Goal: Task Accomplishment & Management: Manage account settings

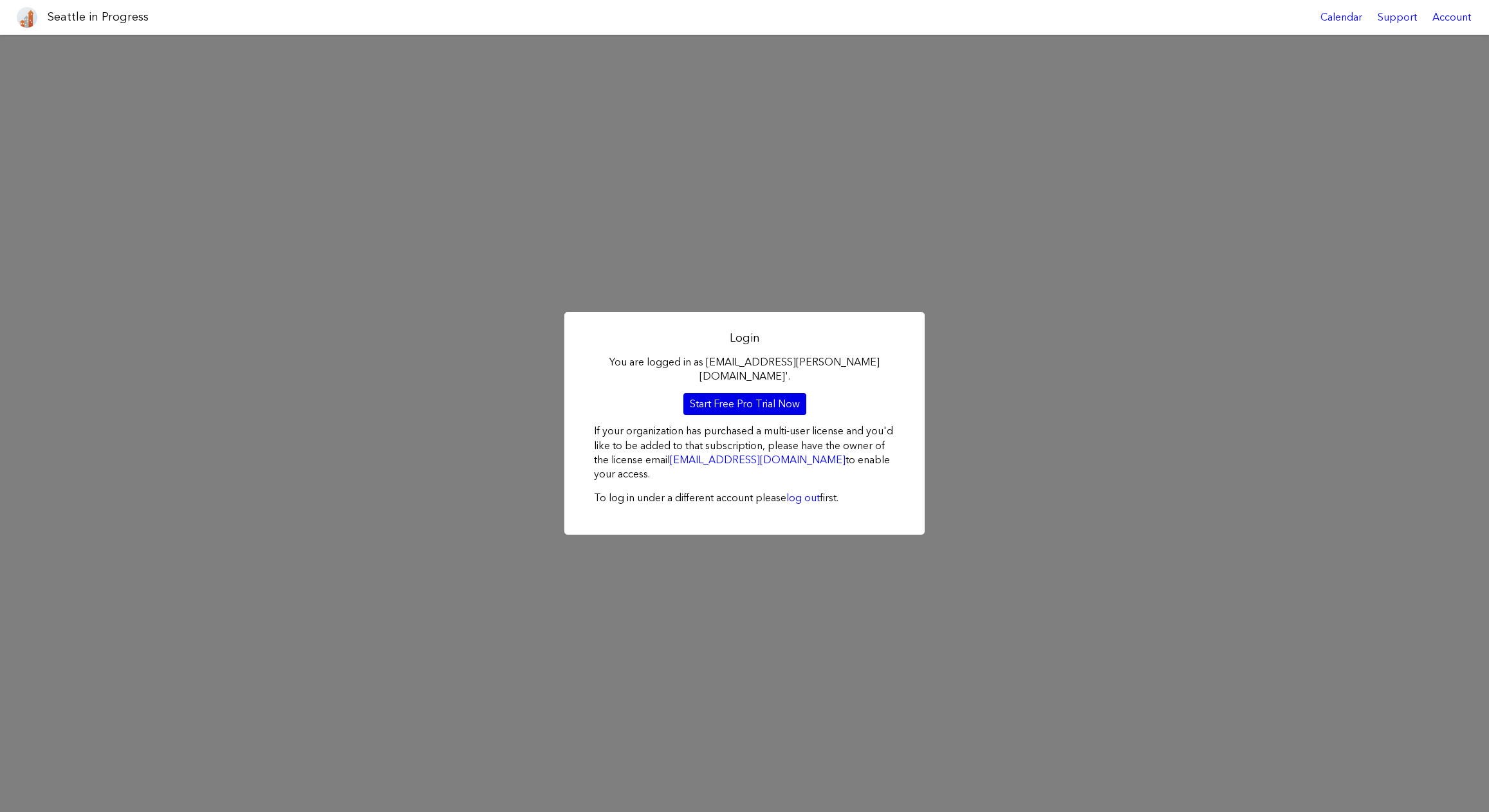
click at [747, 395] on link "Start Free Pro Trial Now" at bounding box center [744, 404] width 123 height 22
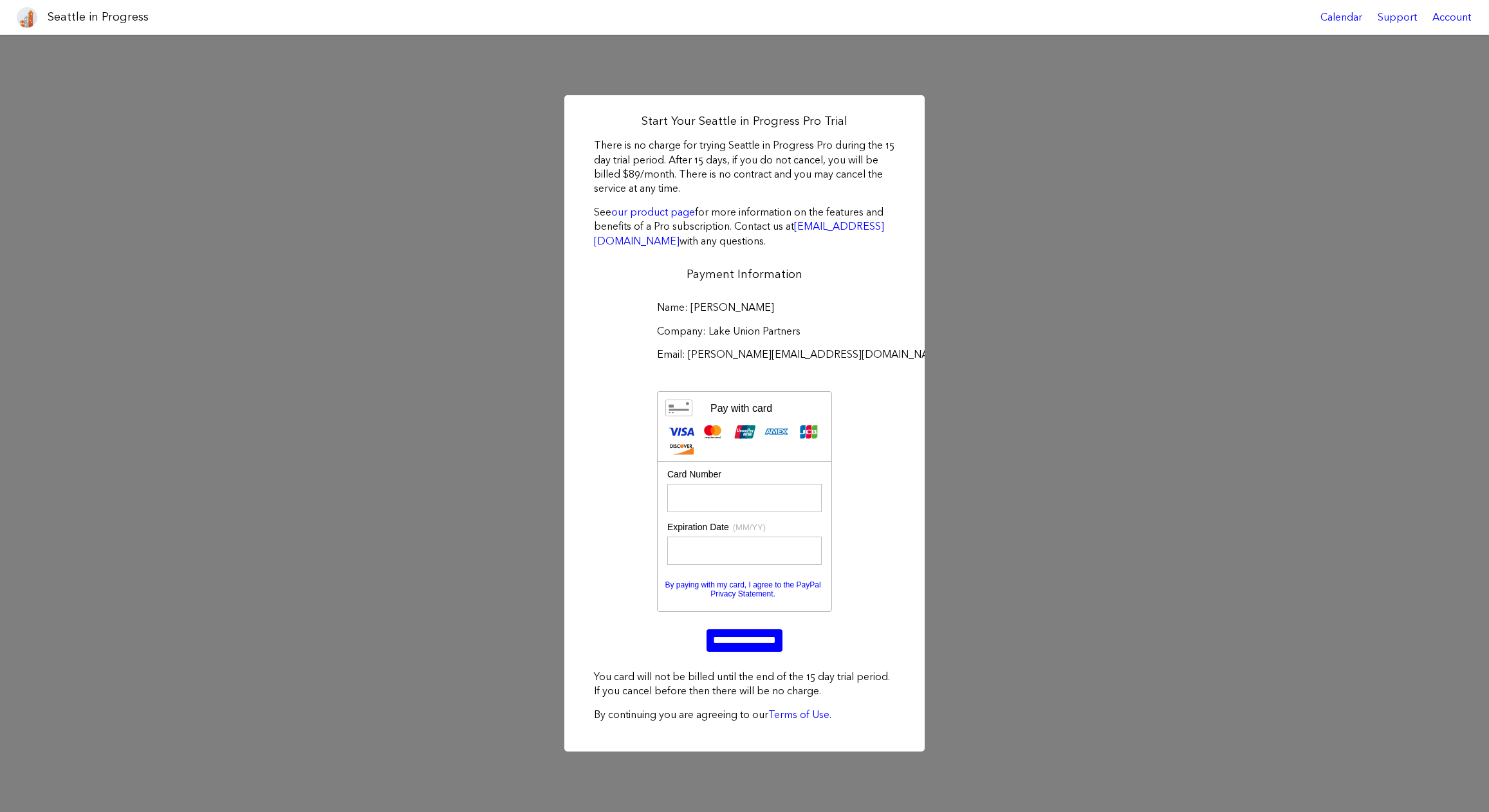
click at [926, 101] on div "Start Your Seattle in Progress Pro Trial There is no charge for trying Seattle …" at bounding box center [744, 423] width 1489 height 778
click at [1003, 349] on div "Start Your Seattle in Progress Pro Trial There is no charge for trying Seattle …" at bounding box center [744, 423] width 1489 height 778
click at [1005, 576] on div "Start Your Seattle in Progress Pro Trial There is no charge for trying Seattle …" at bounding box center [744, 423] width 1489 height 778
click at [889, 100] on div "Start Your Seattle in Progress Pro Trial There is no charge for trying Seattle …" at bounding box center [744, 423] width 360 height 656
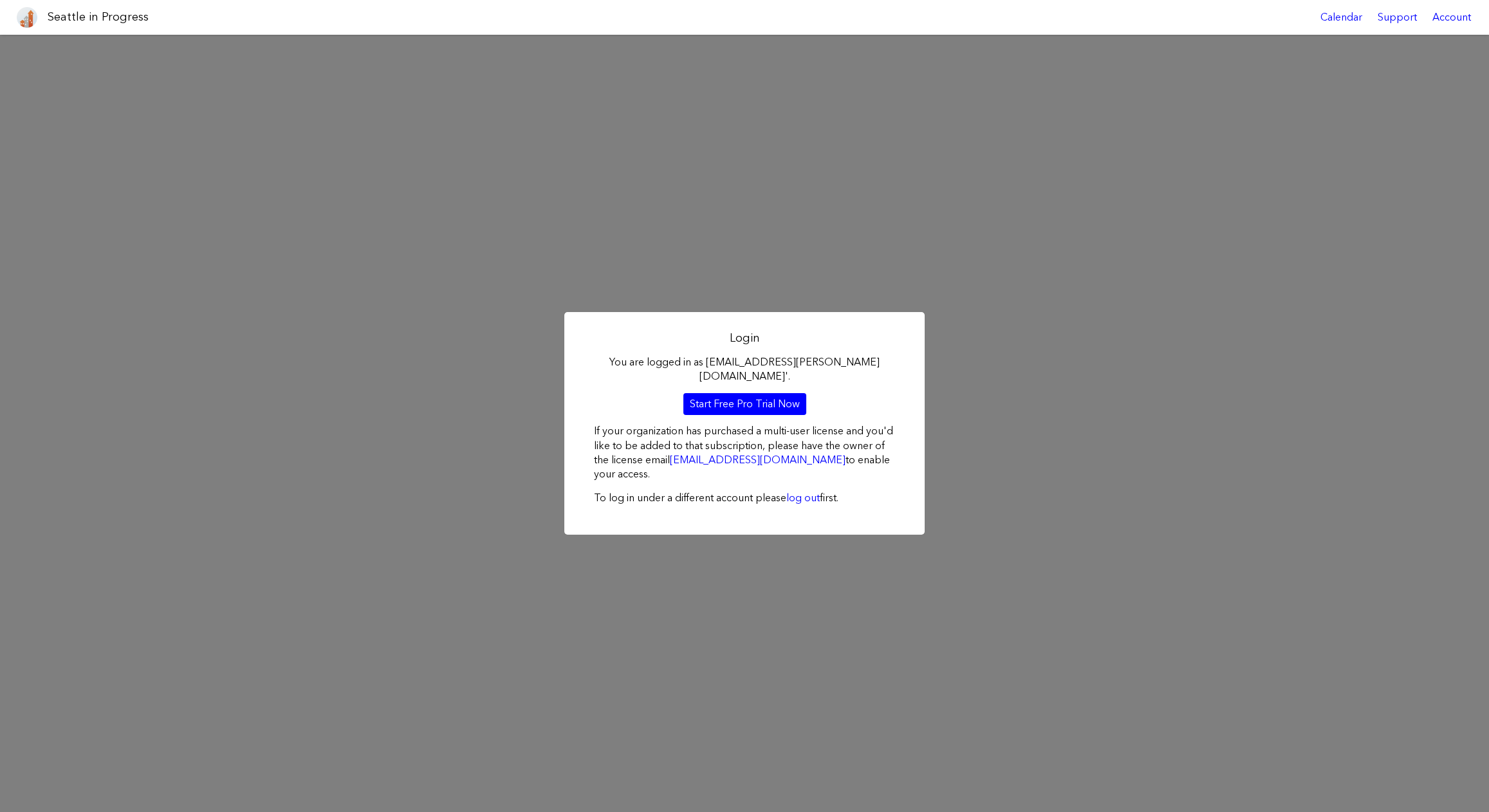
click at [875, 336] on div "Login You are logged in as 'kyle@lakeunionpartners.com'. Start Free Pro Trial N…" at bounding box center [744, 423] width 360 height 223
click at [761, 346] on h2 "Login" at bounding box center [744, 338] width 301 height 16
drag, startPoint x: 865, startPoint y: 371, endPoint x: 813, endPoint y: 585, distance: 220.2
click at [813, 586] on div "Login You are logged in as 'kyle@lakeunionpartners.com'. Start Free Pro Trial N…" at bounding box center [744, 423] width 1489 height 778
click at [760, 459] on p "If your organization has purchased a multi-user license and you'd like to be ad…" at bounding box center [744, 453] width 301 height 58
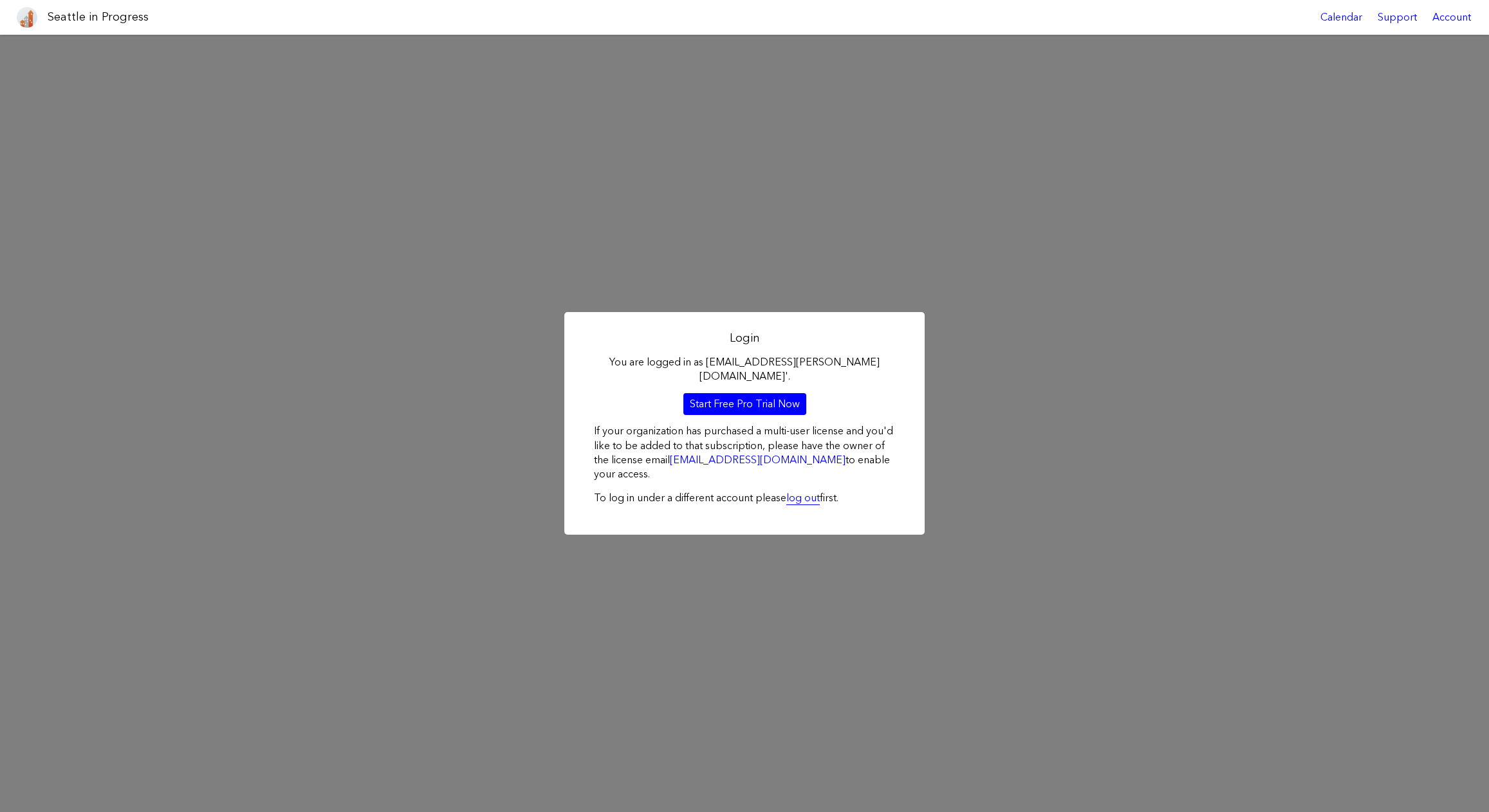
click at [801, 492] on link "log out" at bounding box center [803, 497] width 34 height 12
click at [91, 15] on h1 "Seattle in Progress" at bounding box center [98, 17] width 101 height 16
click at [16, 9] on link at bounding box center [27, 17] width 31 height 34
click at [1447, 13] on div "Account" at bounding box center [1451, 17] width 54 height 34
click at [1396, 73] on link "Account Details" at bounding box center [1415, 78] width 117 height 28
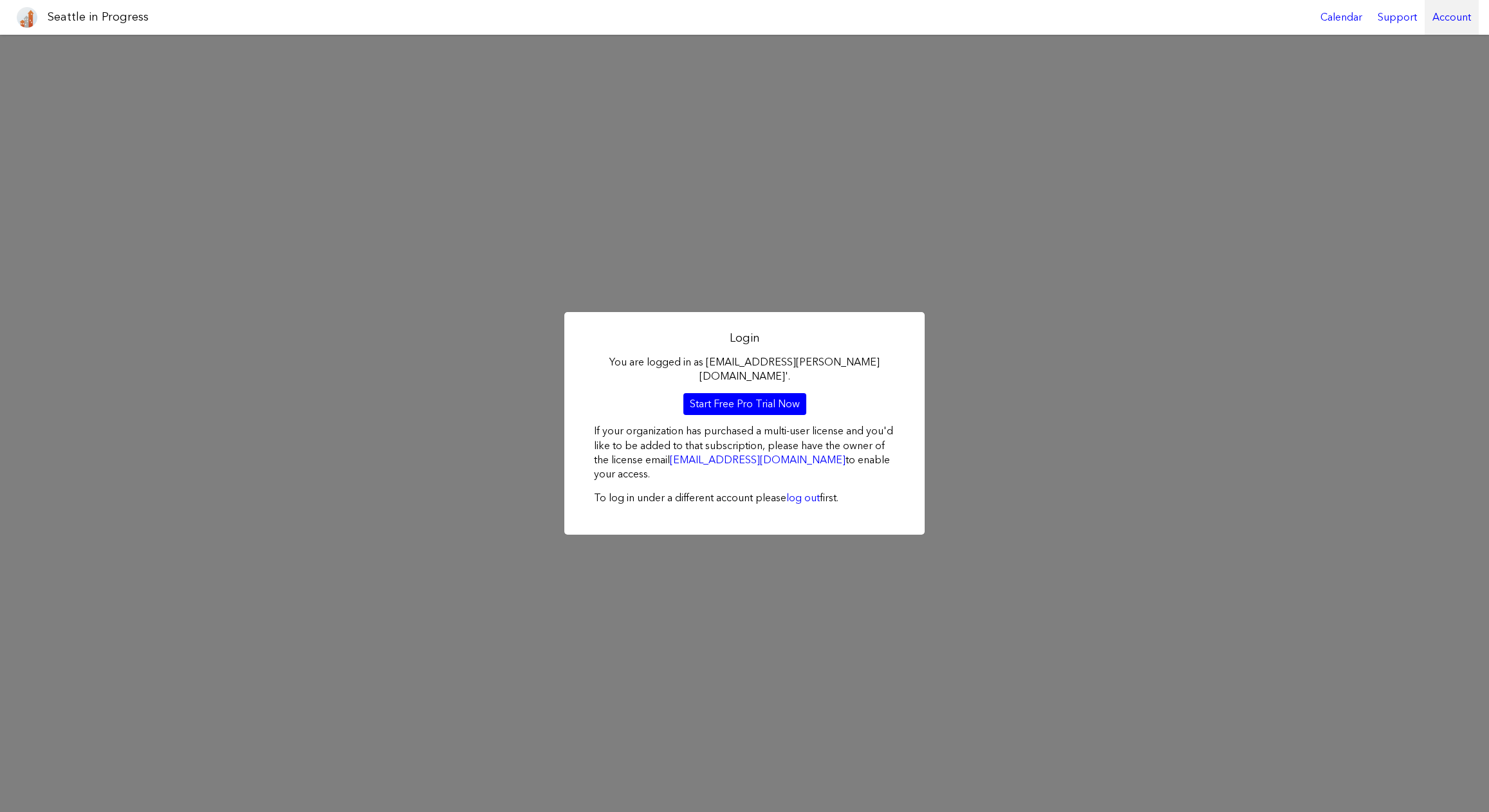
click at [1438, 17] on div "Account" at bounding box center [1451, 17] width 54 height 34
click at [1393, 105] on link "Log Out" at bounding box center [1415, 107] width 117 height 28
drag, startPoint x: 735, startPoint y: 346, endPoint x: 741, endPoint y: 338, distance: 10.0
click at [735, 345] on h2 "Login" at bounding box center [744, 338] width 301 height 16
click at [1447, 19] on div "Account" at bounding box center [1451, 17] width 54 height 34
